Goal: Task Accomplishment & Management: Manage account settings

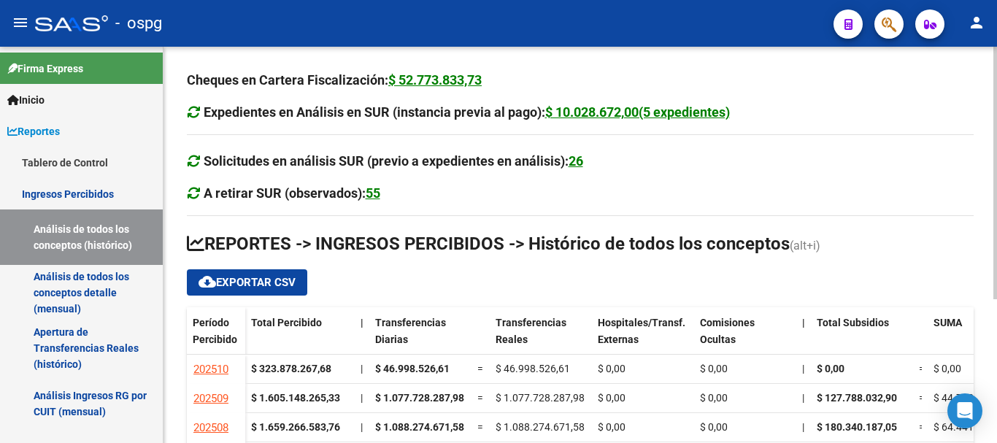
scroll to position [225, 0]
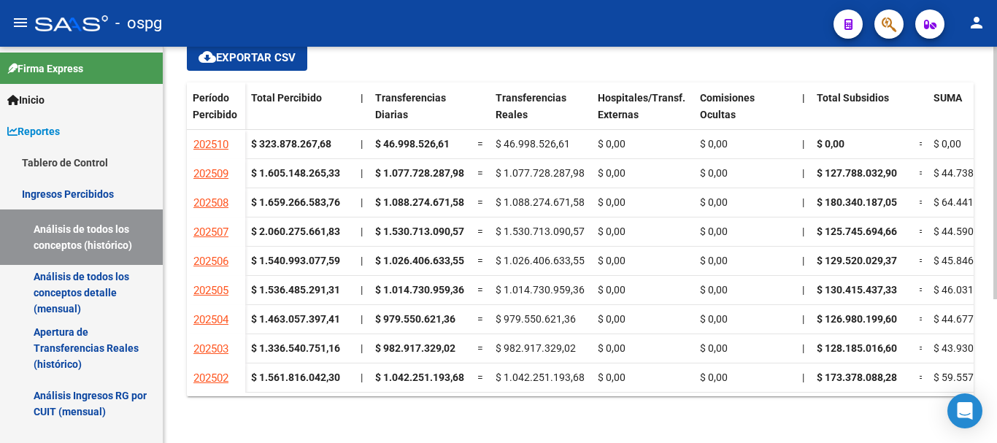
click at [996, 407] on div at bounding box center [995, 245] width 4 height 396
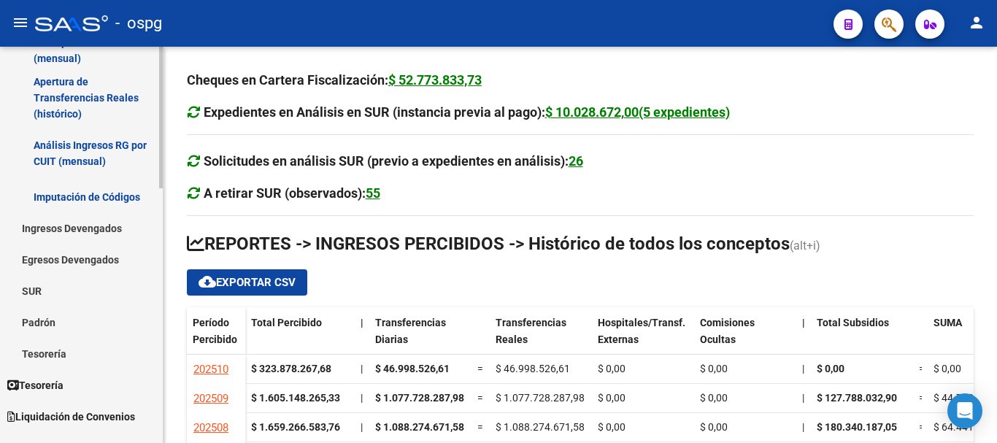
scroll to position [292, 0]
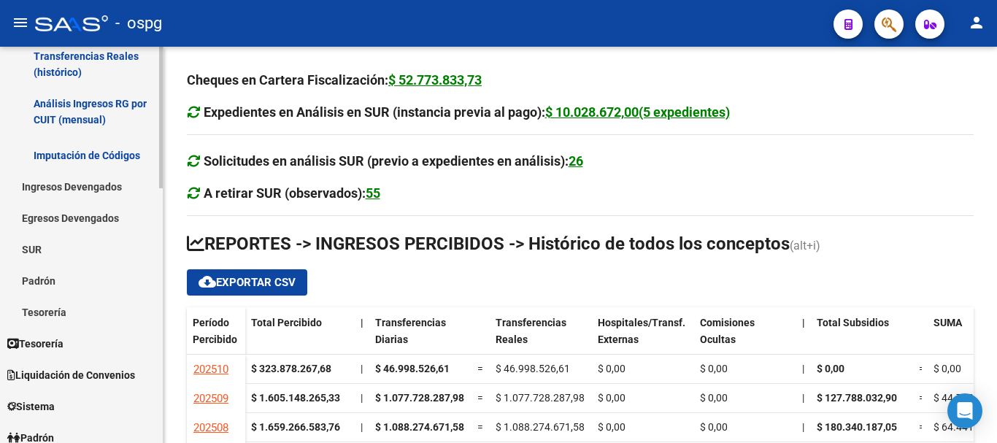
click at [37, 405] on span "Sistema" at bounding box center [30, 407] width 47 height 16
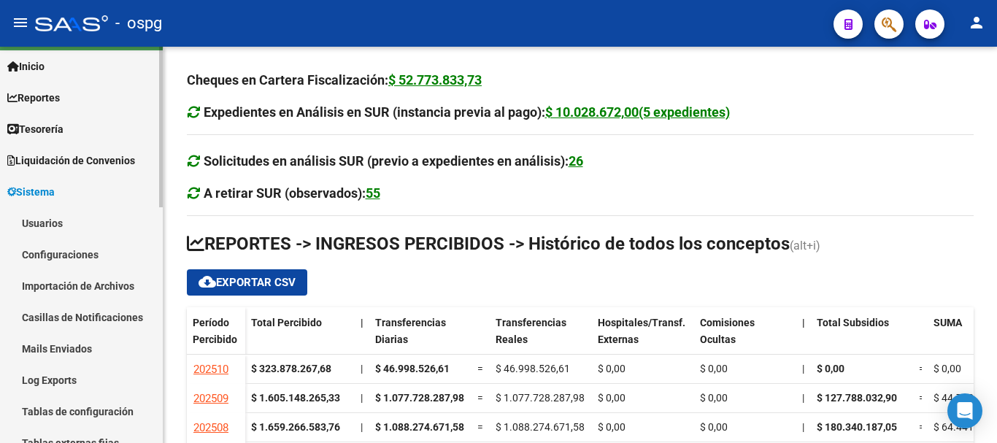
scroll to position [0, 0]
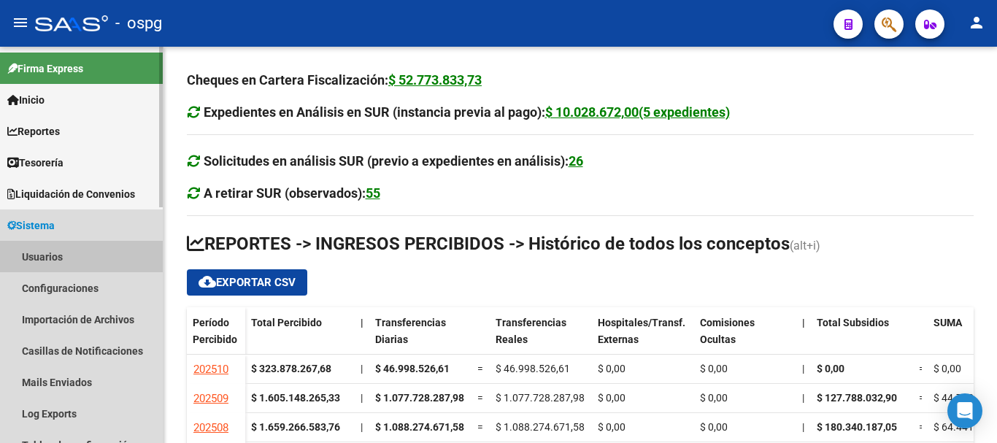
click at [42, 258] on link "Usuarios" at bounding box center [81, 256] width 163 height 31
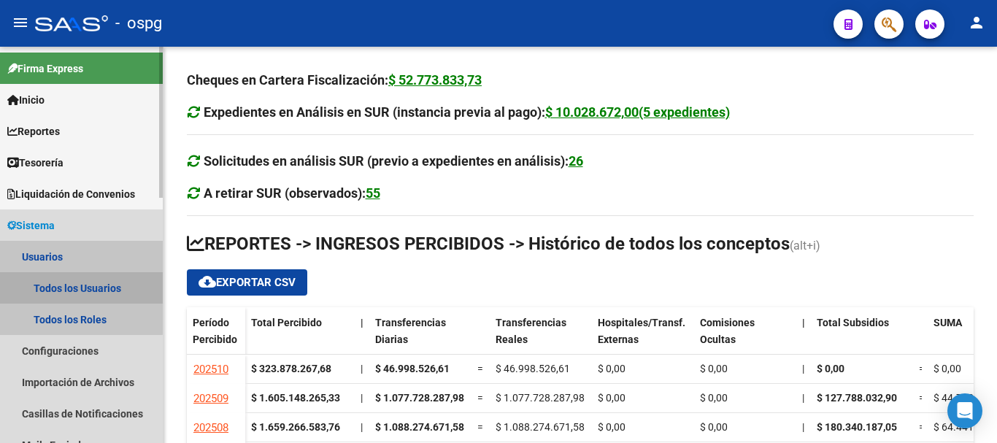
click at [64, 284] on link "Todos los Usuarios" at bounding box center [81, 287] width 163 height 31
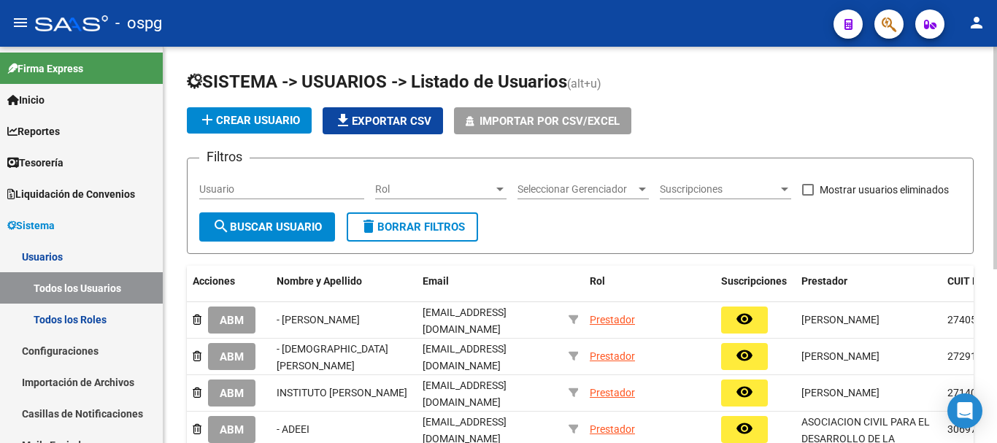
click at [324, 188] on input "Usuario" at bounding box center [281, 189] width 165 height 12
type input "sandra"
click at [301, 239] on button "search Buscar Usuario" at bounding box center [267, 226] width 136 height 29
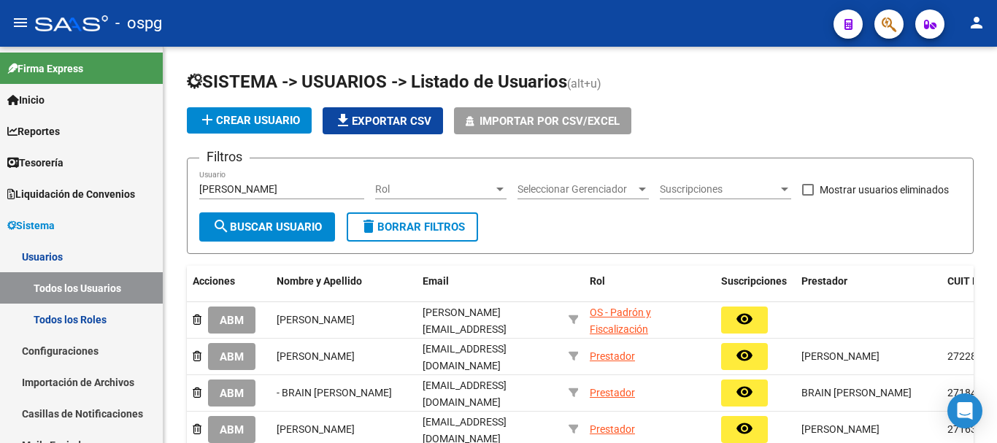
click at [247, 318] on button "ABM" at bounding box center [231, 320] width 47 height 27
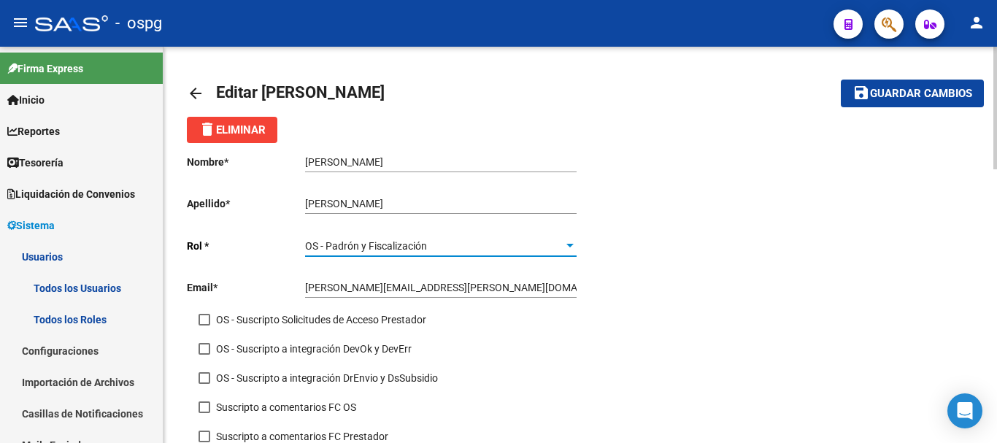
click at [574, 250] on div at bounding box center [569, 246] width 13 height 12
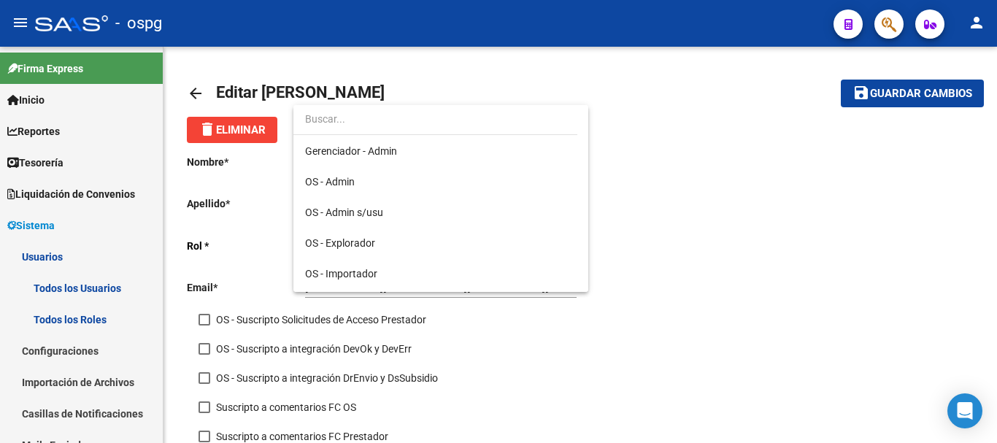
click at [877, 288] on div at bounding box center [498, 221] width 997 height 443
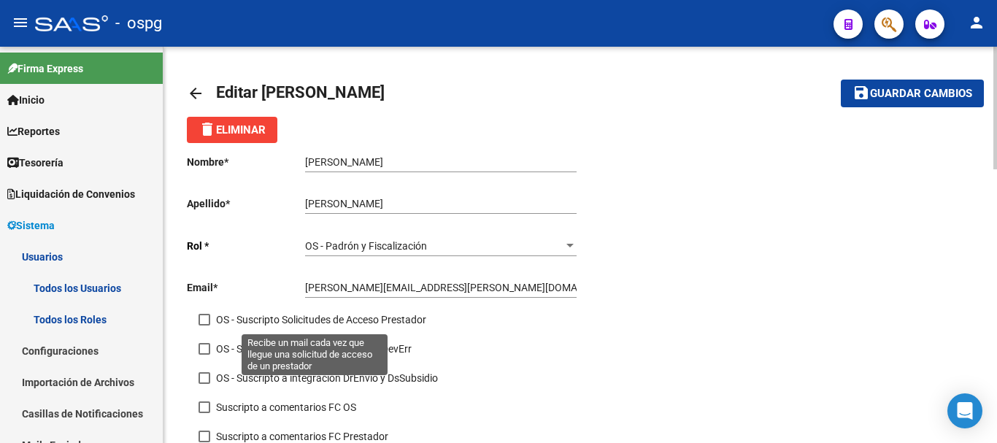
click at [204, 317] on span at bounding box center [205, 320] width 12 height 12
click at [204, 326] on input "OS - Suscripto Solicitudes de Acceso Prestador" at bounding box center [204, 326] width 1 height 1
checkbox input "true"
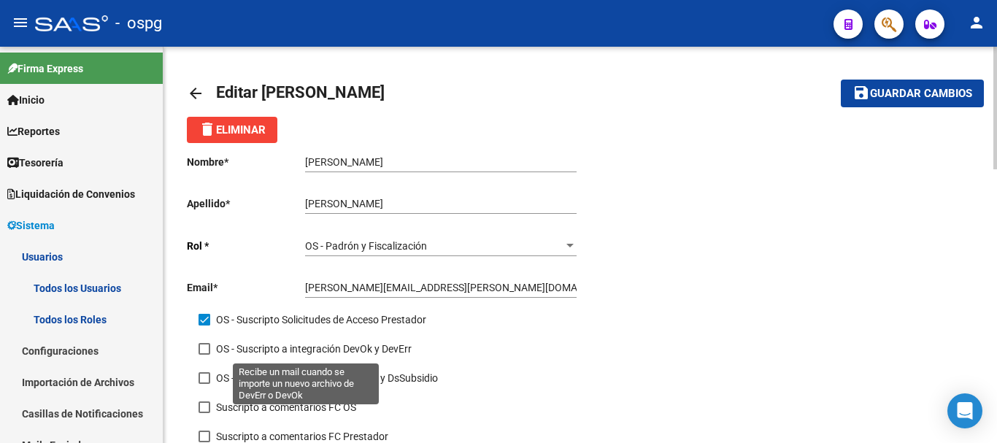
click at [201, 353] on span at bounding box center [205, 349] width 12 height 12
click at [204, 355] on input "OS - Suscripto a integración DevOk y DevErr" at bounding box center [204, 355] width 1 height 1
checkbox input "true"
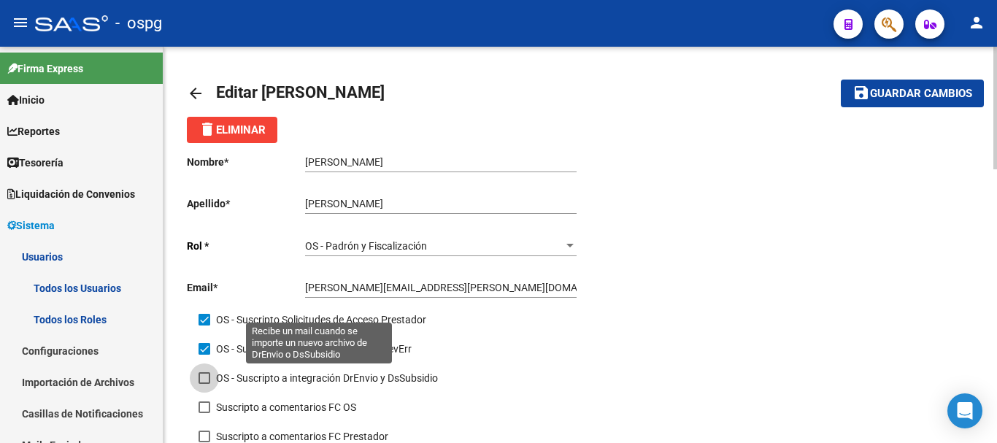
click at [206, 377] on span at bounding box center [205, 378] width 12 height 12
click at [204, 384] on input "OS - Suscripto a integración DrEnvio y DsSubsidio" at bounding box center [204, 384] width 1 height 1
checkbox input "true"
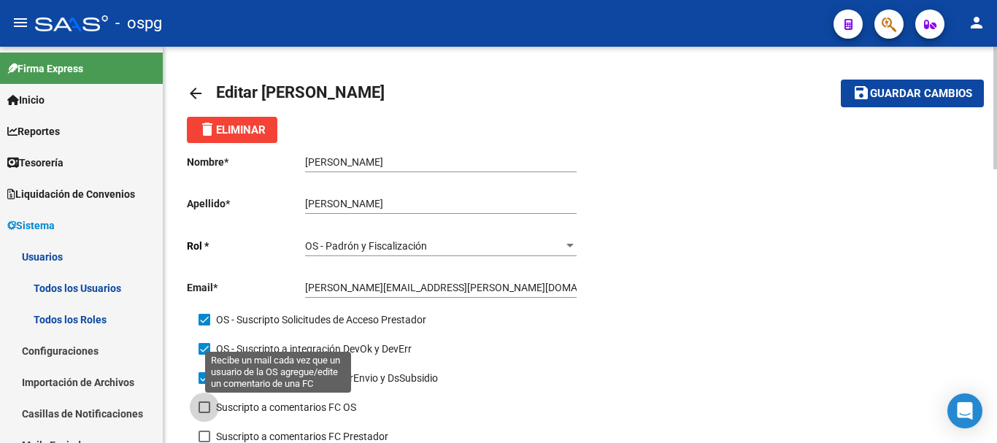
click at [211, 405] on label "Suscripto a comentarios FC OS" at bounding box center [278, 408] width 158 height 18
click at [204, 413] on input "Suscripto a comentarios FC OS" at bounding box center [204, 413] width 1 height 1
checkbox input "true"
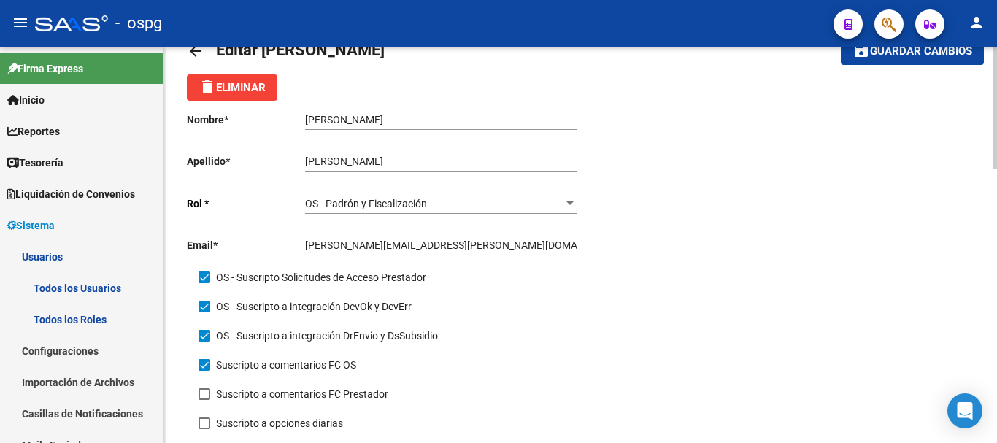
scroll to position [73, 0]
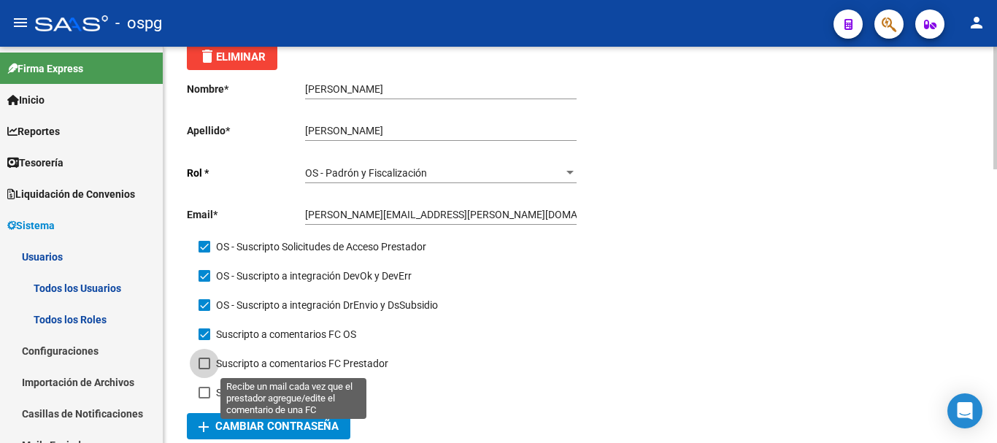
click at [207, 363] on span at bounding box center [205, 364] width 12 height 12
click at [204, 369] on input "Suscripto a comentarios FC Prestador" at bounding box center [204, 369] width 1 height 1
checkbox input "true"
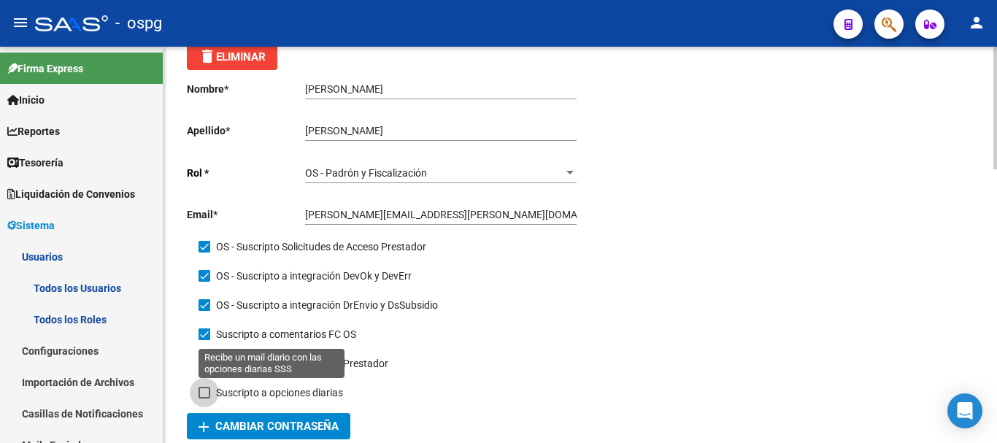
click at [205, 392] on span at bounding box center [205, 393] width 12 height 12
click at [204, 399] on input "Suscripto a opciones diarias" at bounding box center [204, 399] width 1 height 1
checkbox input "true"
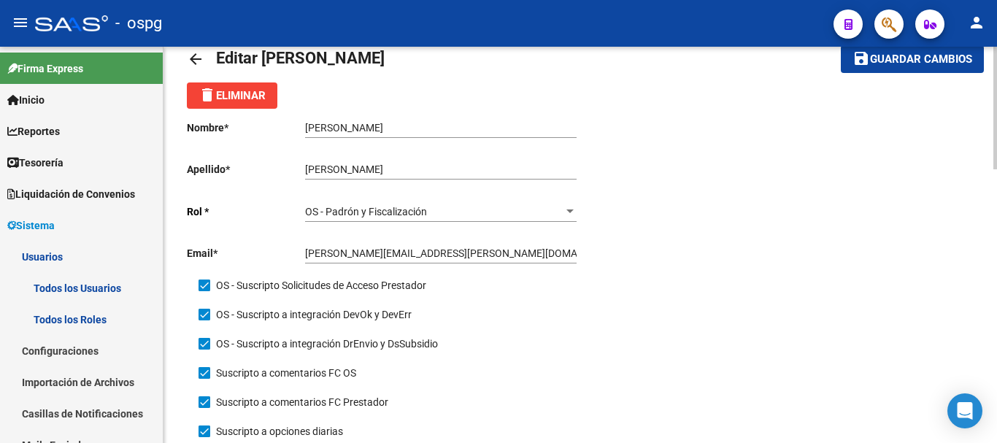
scroll to position [0, 0]
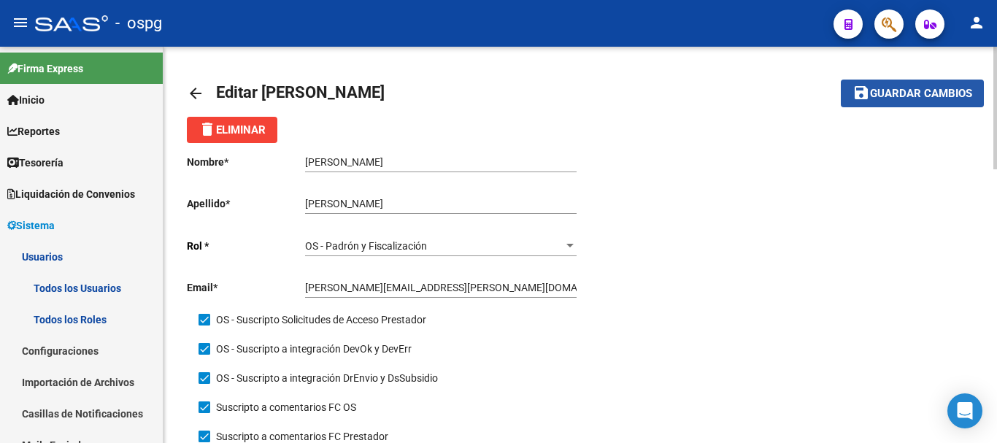
click at [914, 101] on button "save Guardar cambios" at bounding box center [912, 93] width 143 height 27
